Goal: Use online tool/utility: Utilize a website feature to perform a specific function

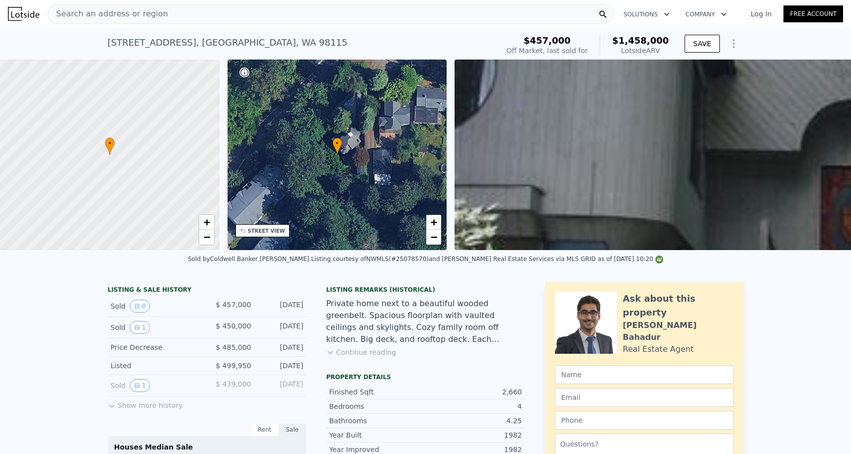
scroll to position [-1, 0]
click at [157, 9] on div "Search an address or region" at bounding box center [331, 14] width 566 height 20
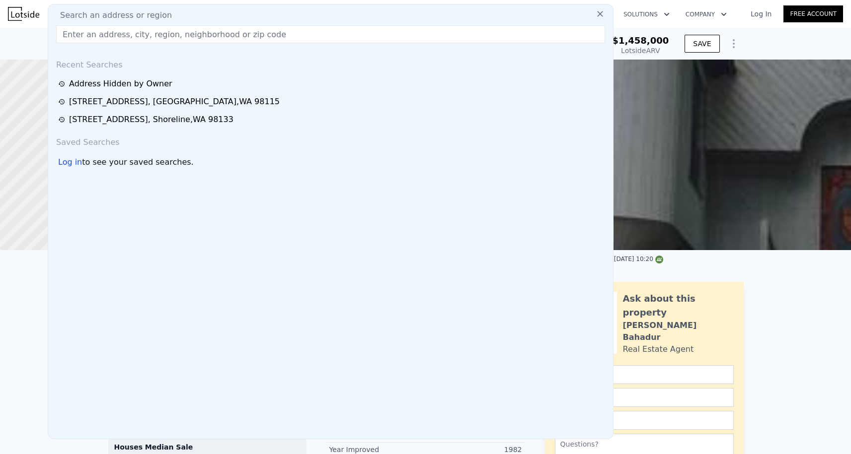
scroll to position [0, 0]
paste input "[STREET_ADDRESS]"
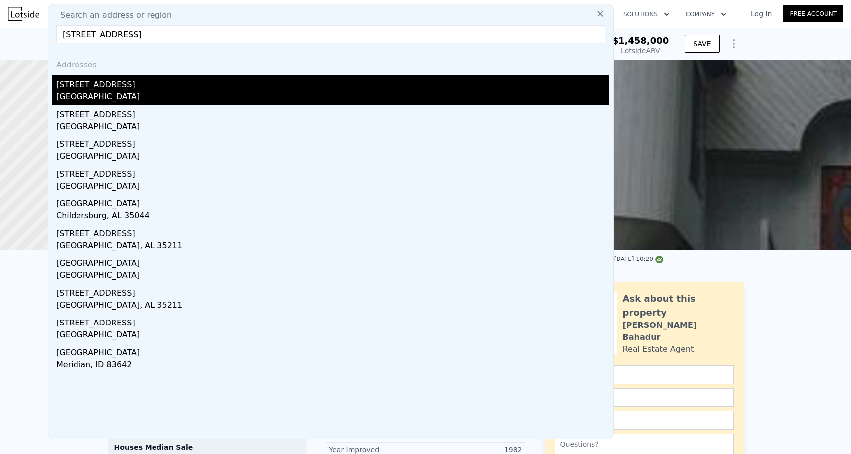
type input "[STREET_ADDRESS]"
click at [120, 92] on div "[GEOGRAPHIC_DATA]" at bounding box center [332, 98] width 553 height 14
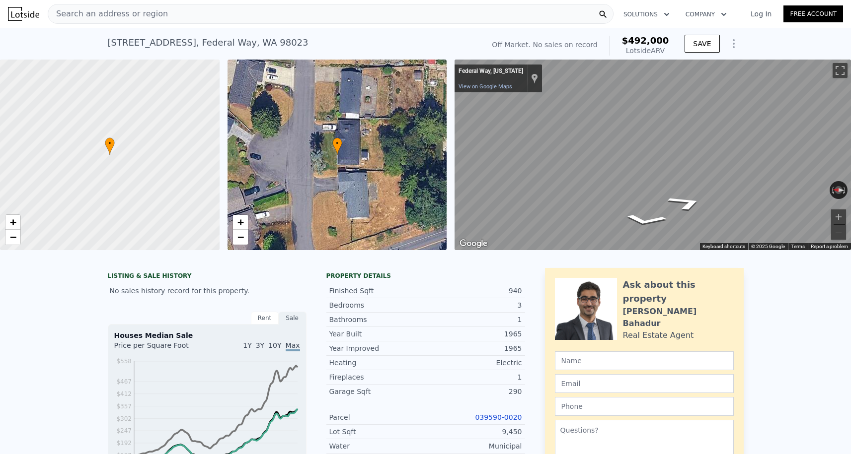
click at [129, 15] on span "Search an address or region" at bounding box center [108, 14] width 120 height 12
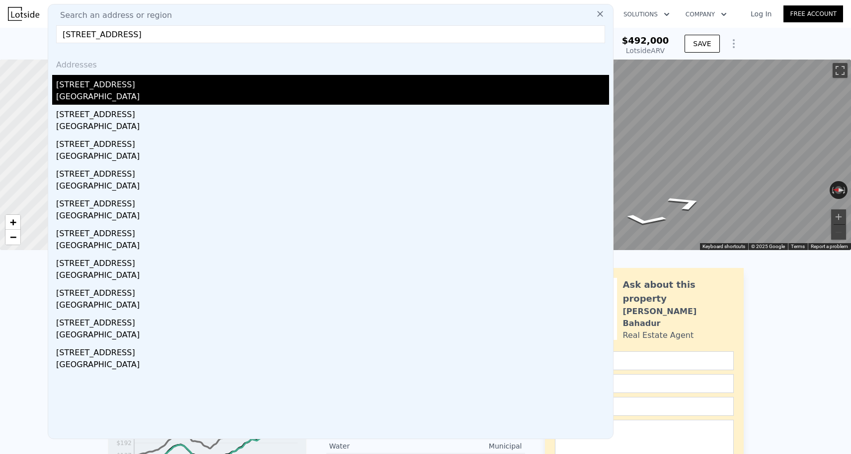
type input "[STREET_ADDRESS]"
click at [146, 90] on div "[STREET_ADDRESS]" at bounding box center [332, 83] width 553 height 16
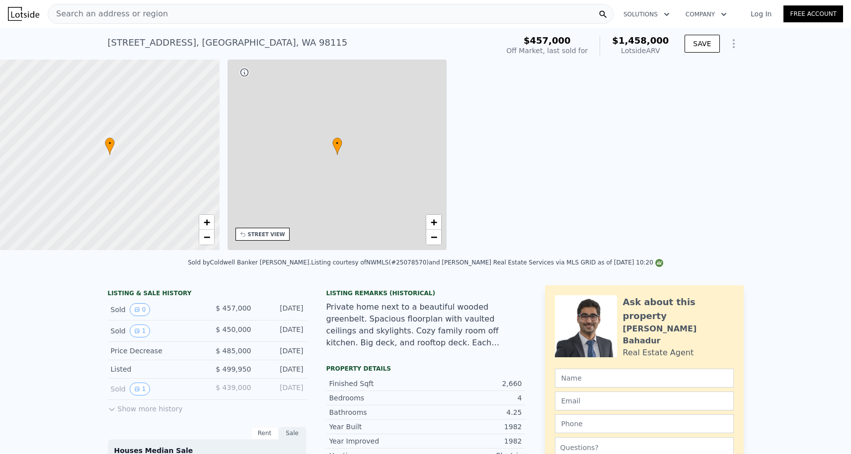
type input "$ 1,458,000"
type input "7"
type input "4"
type input "1.5"
type input "3.75"
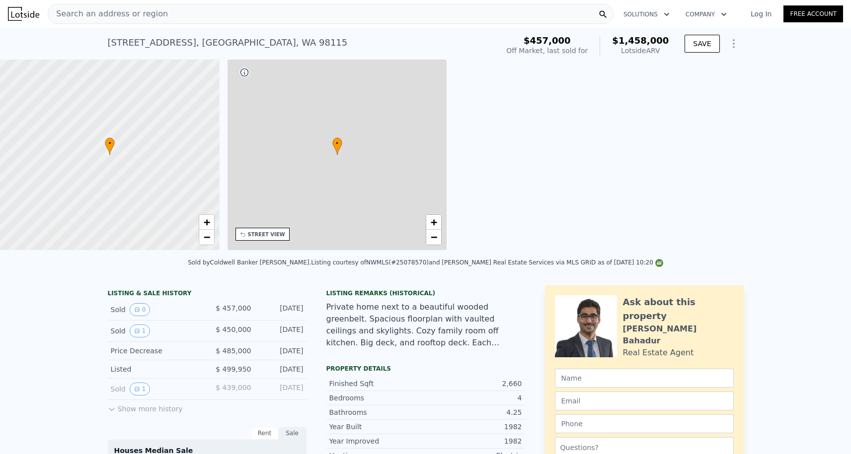
type input "1920"
type input "3260"
type input "5008"
type input "12688"
type input "$ 860,484"
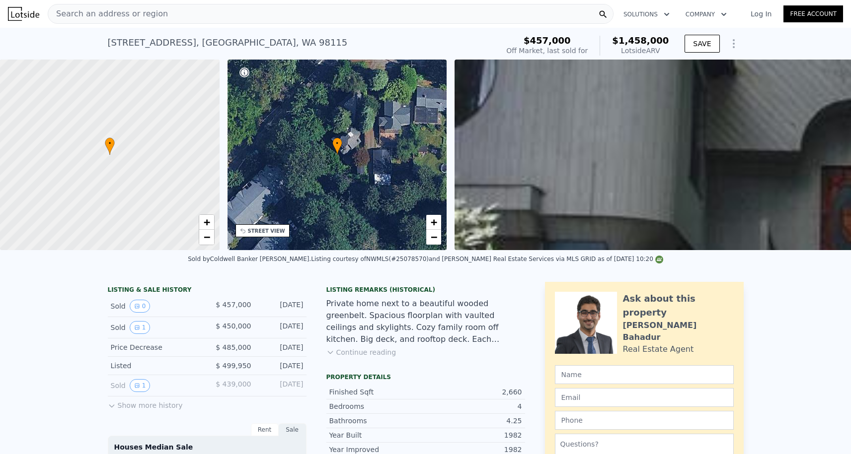
scroll to position [0, 231]
